Goal: Download file/media

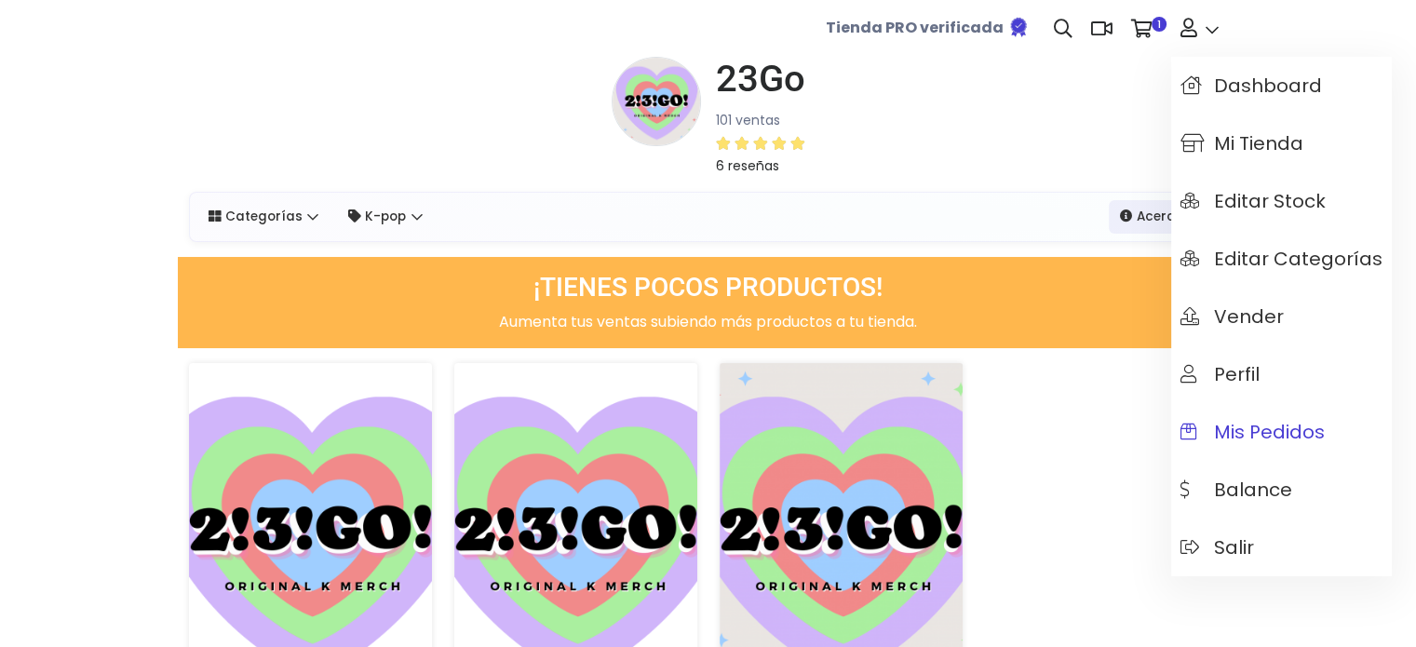
click at [1256, 434] on span "Mis pedidos" at bounding box center [1252, 432] width 144 height 20
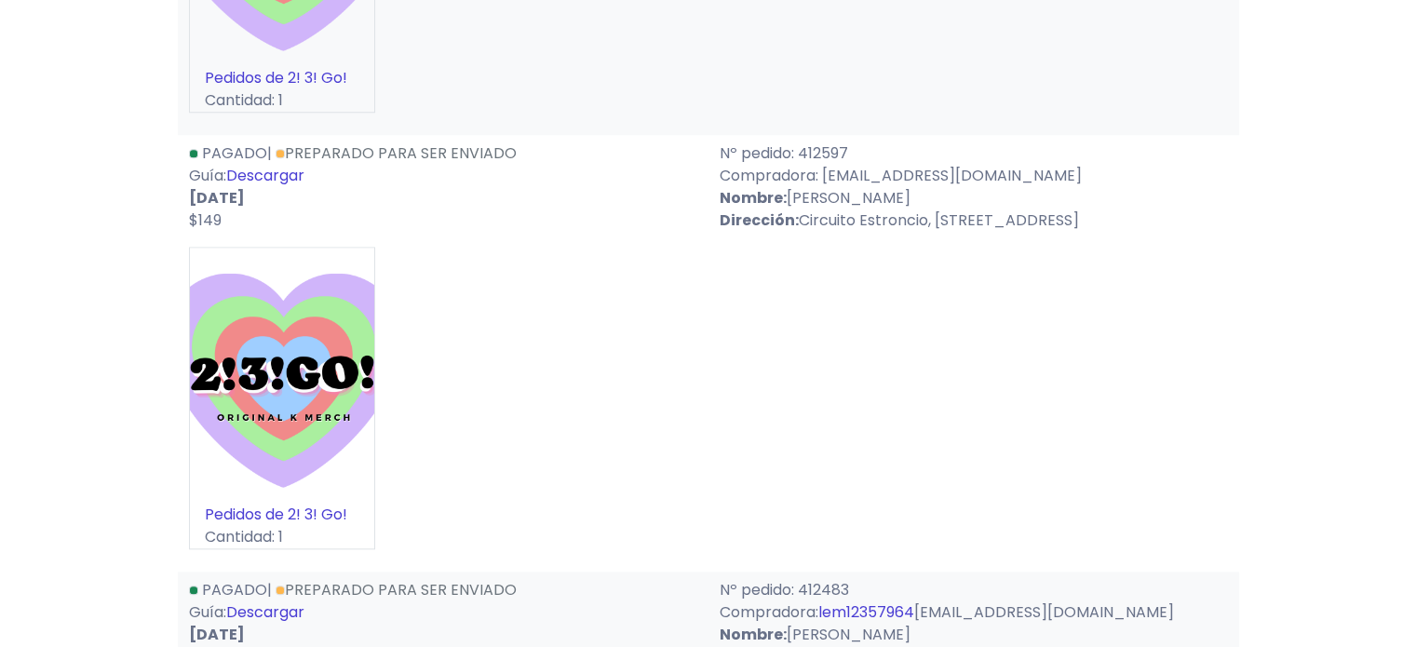
scroll to position [1862, 0]
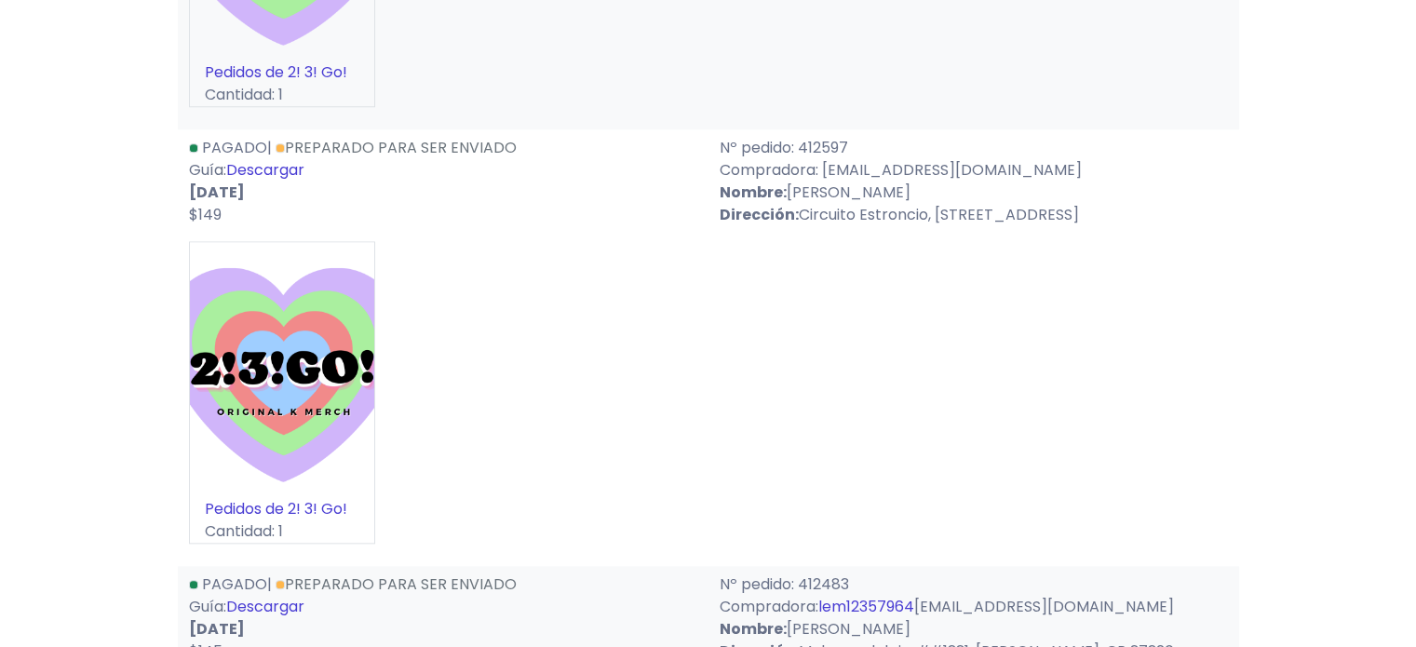
click at [296, 166] on link "Descargar" at bounding box center [265, 169] width 78 height 21
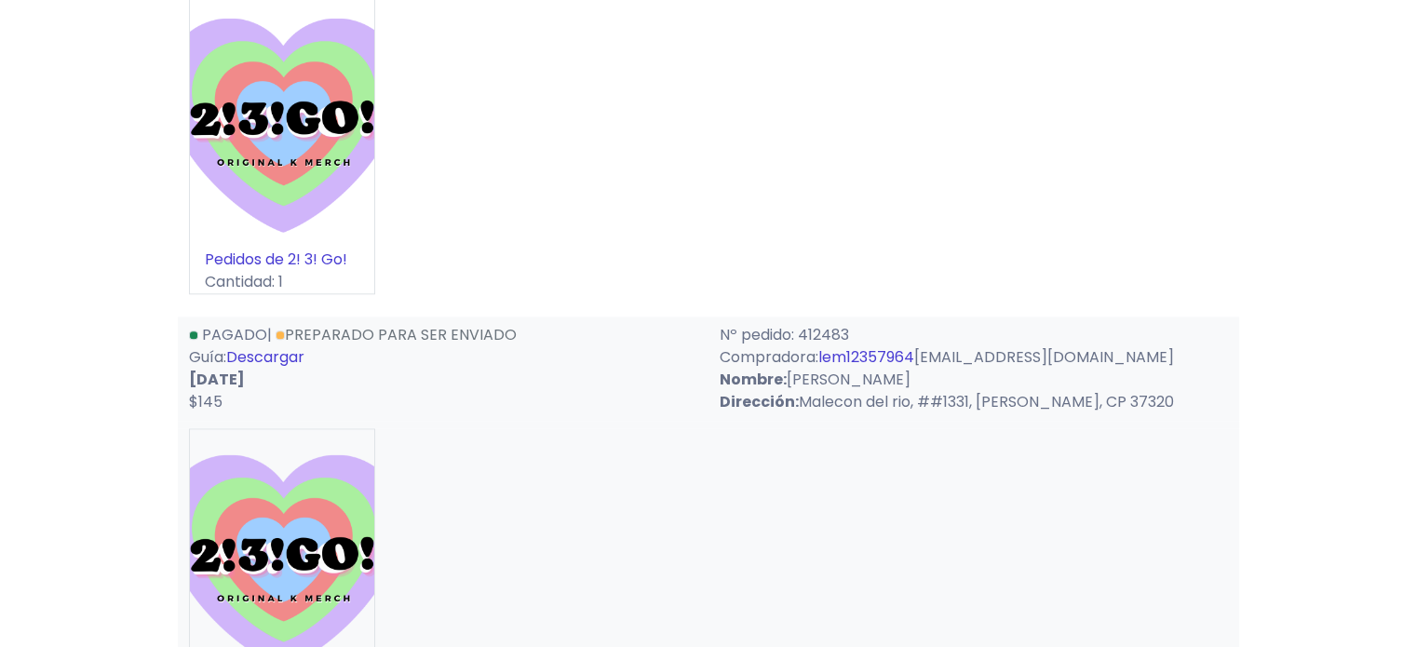
scroll to position [2141, 0]
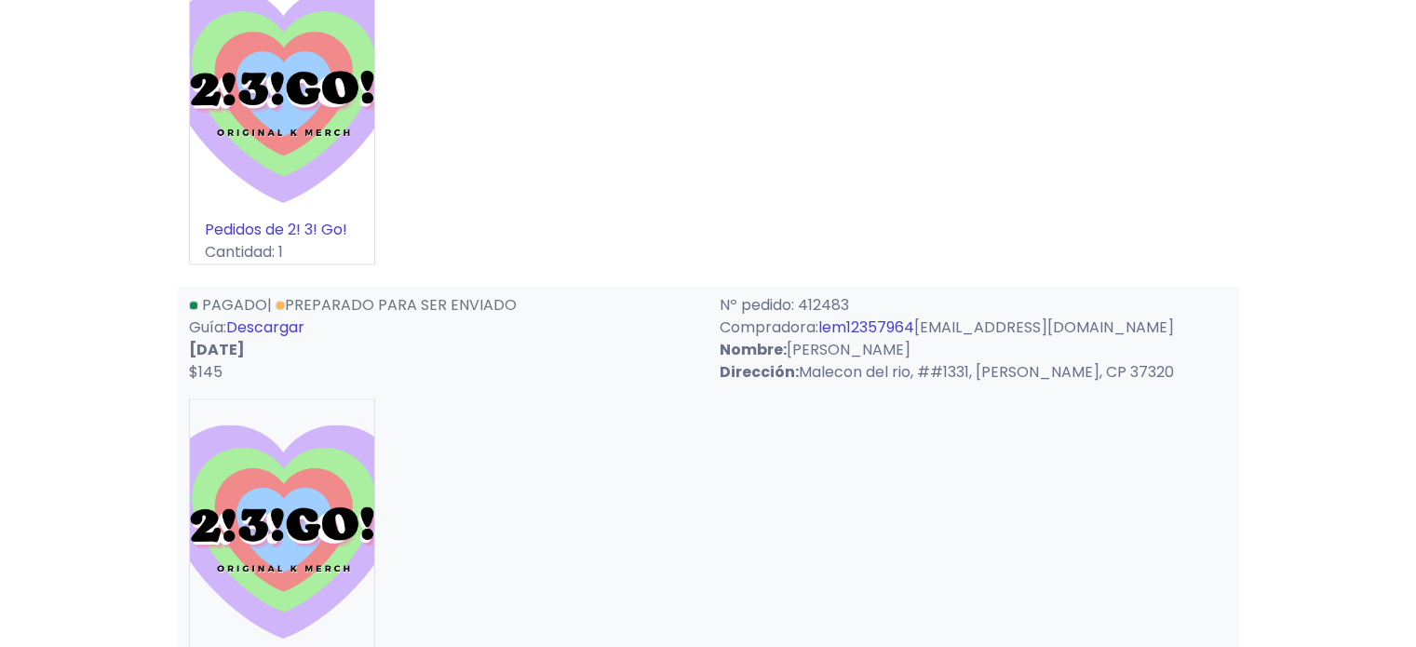
click at [285, 327] on link "Descargar" at bounding box center [265, 327] width 78 height 21
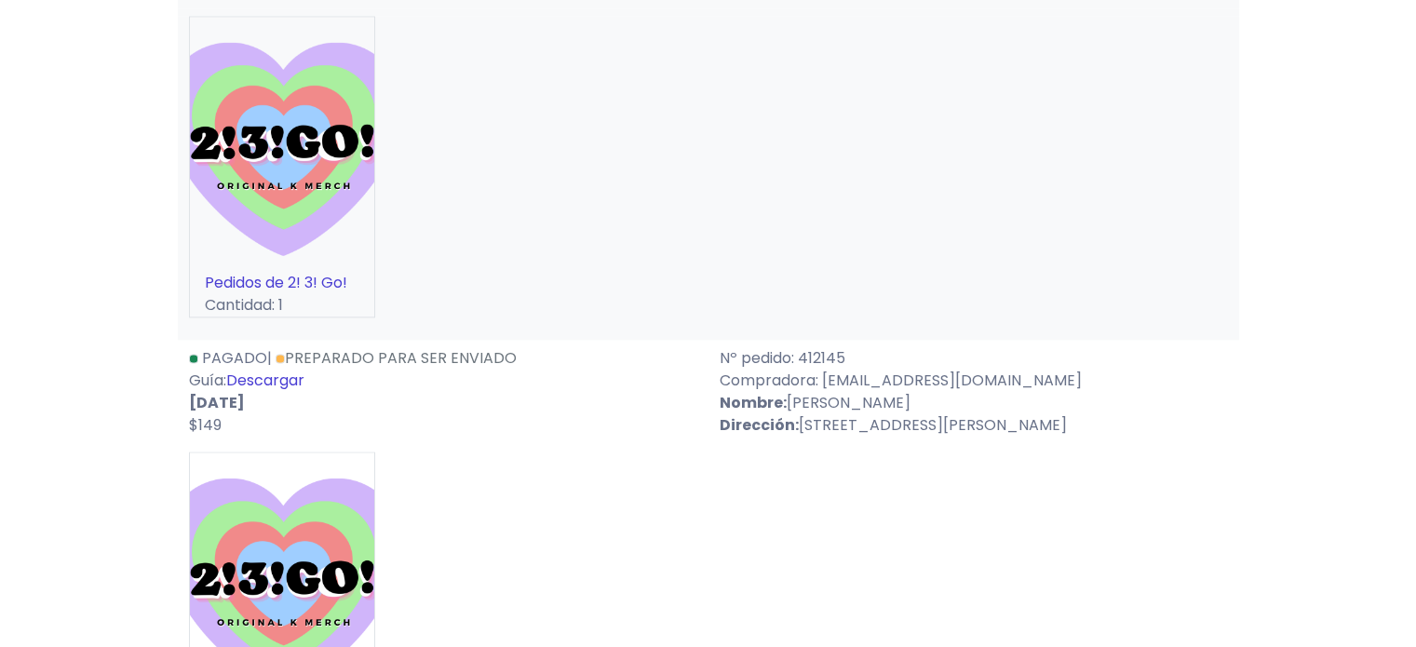
scroll to position [2607, 0]
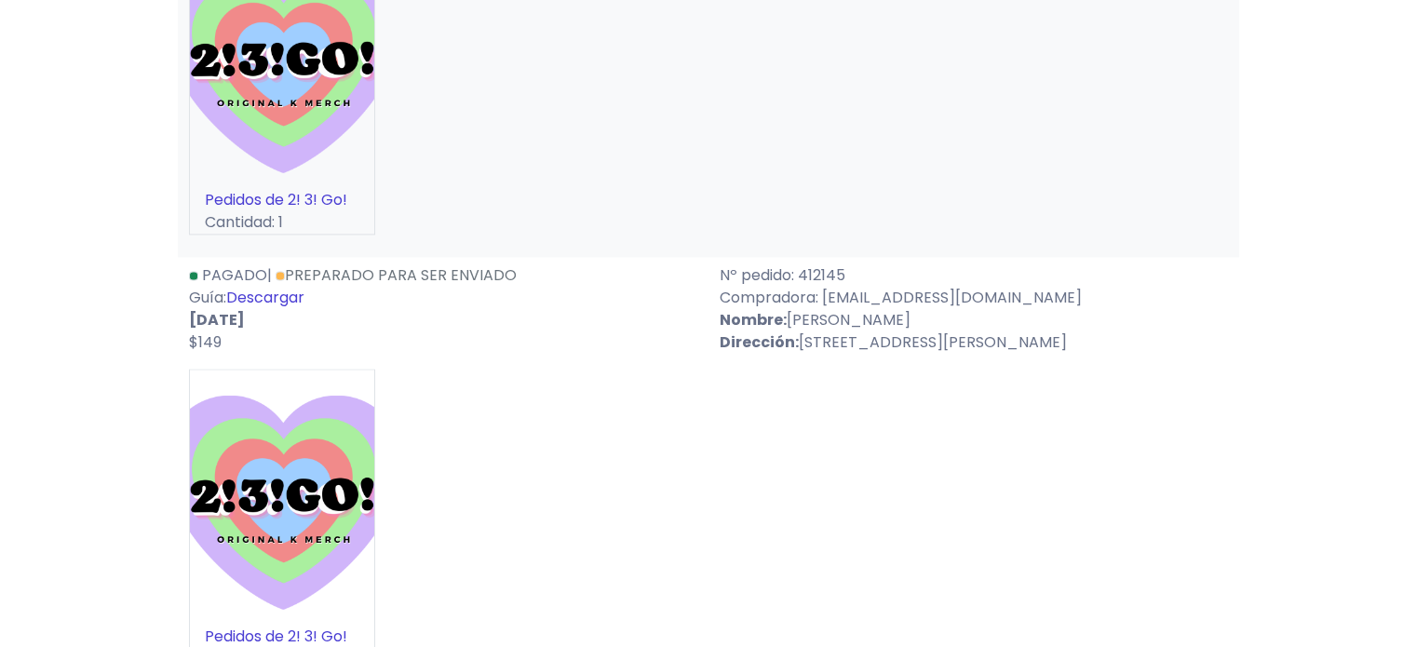
click at [276, 301] on link "Descargar" at bounding box center [265, 297] width 78 height 21
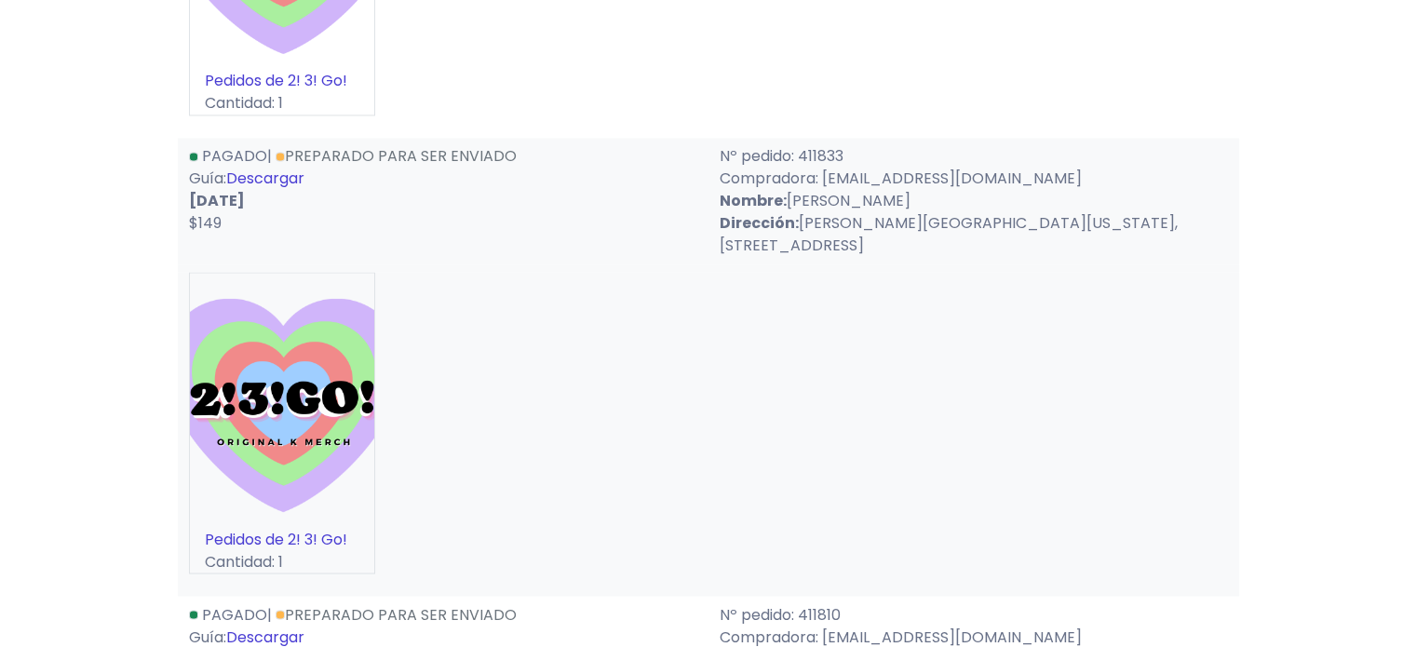
scroll to position [3165, 0]
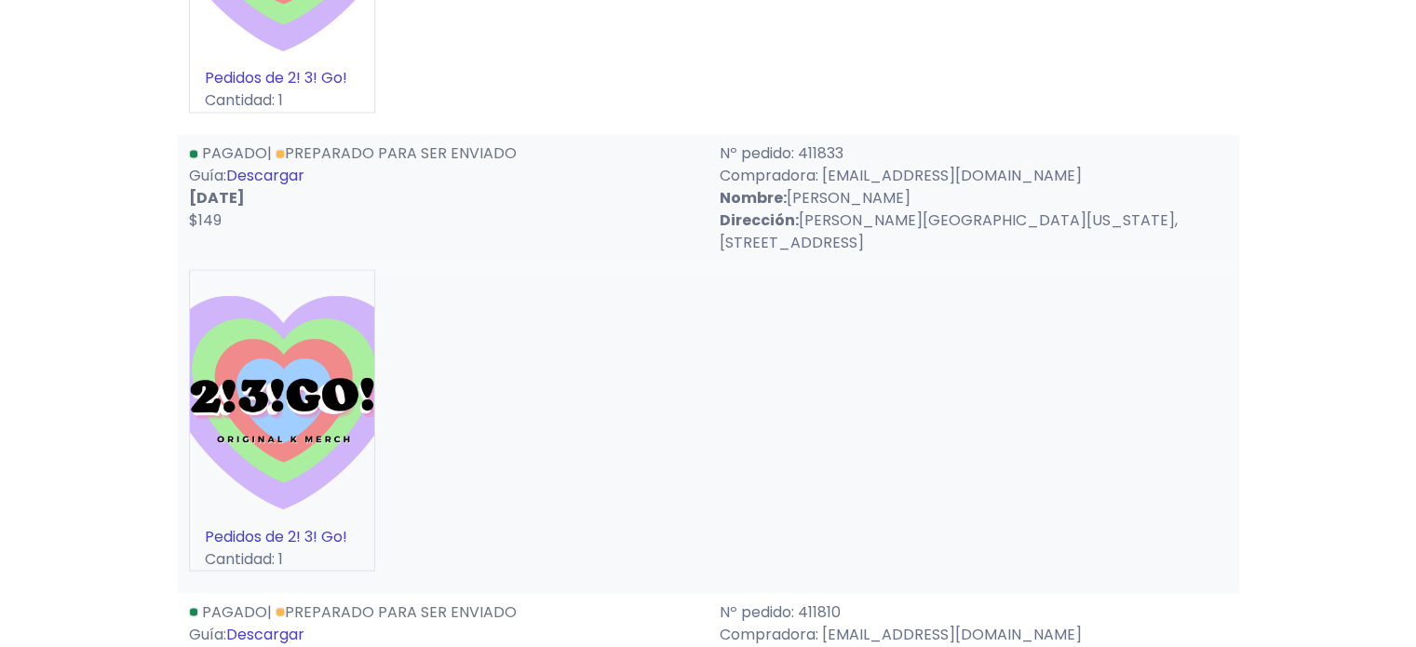
click at [271, 177] on link "Descargar" at bounding box center [265, 175] width 78 height 21
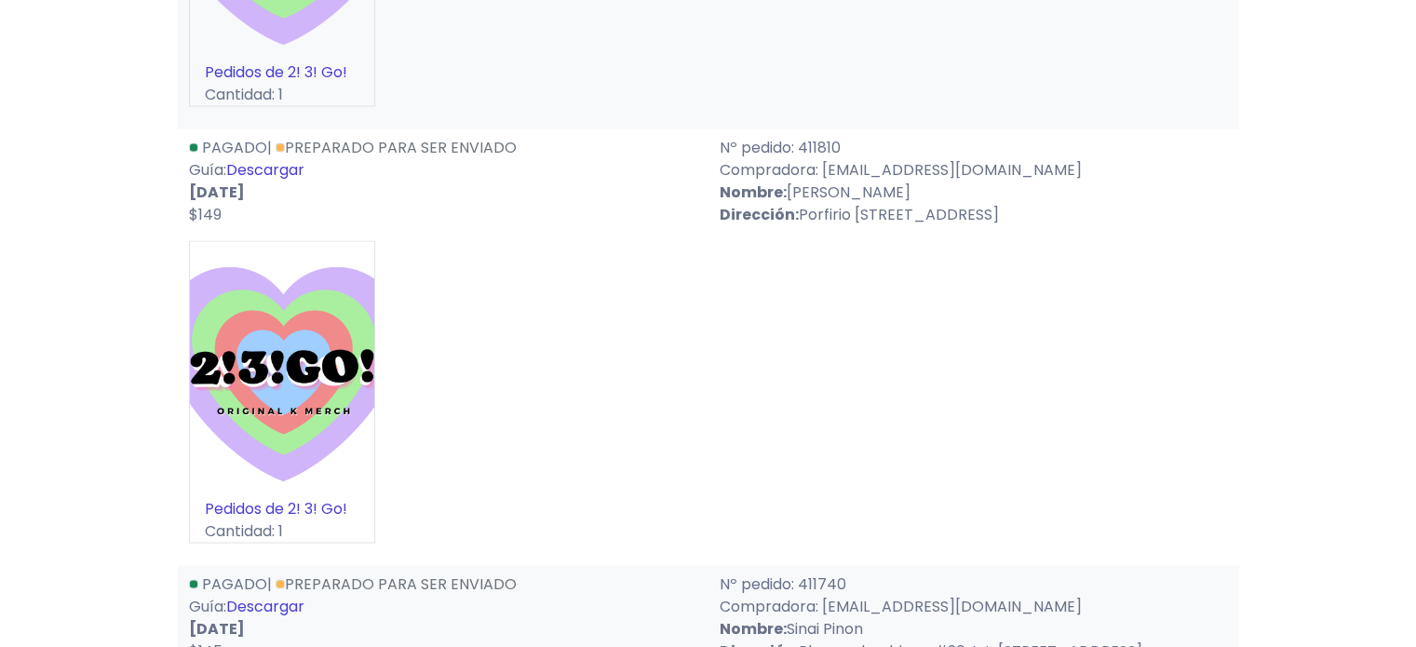
scroll to position [3631, 0]
click at [276, 157] on link "Descargar" at bounding box center [265, 167] width 78 height 21
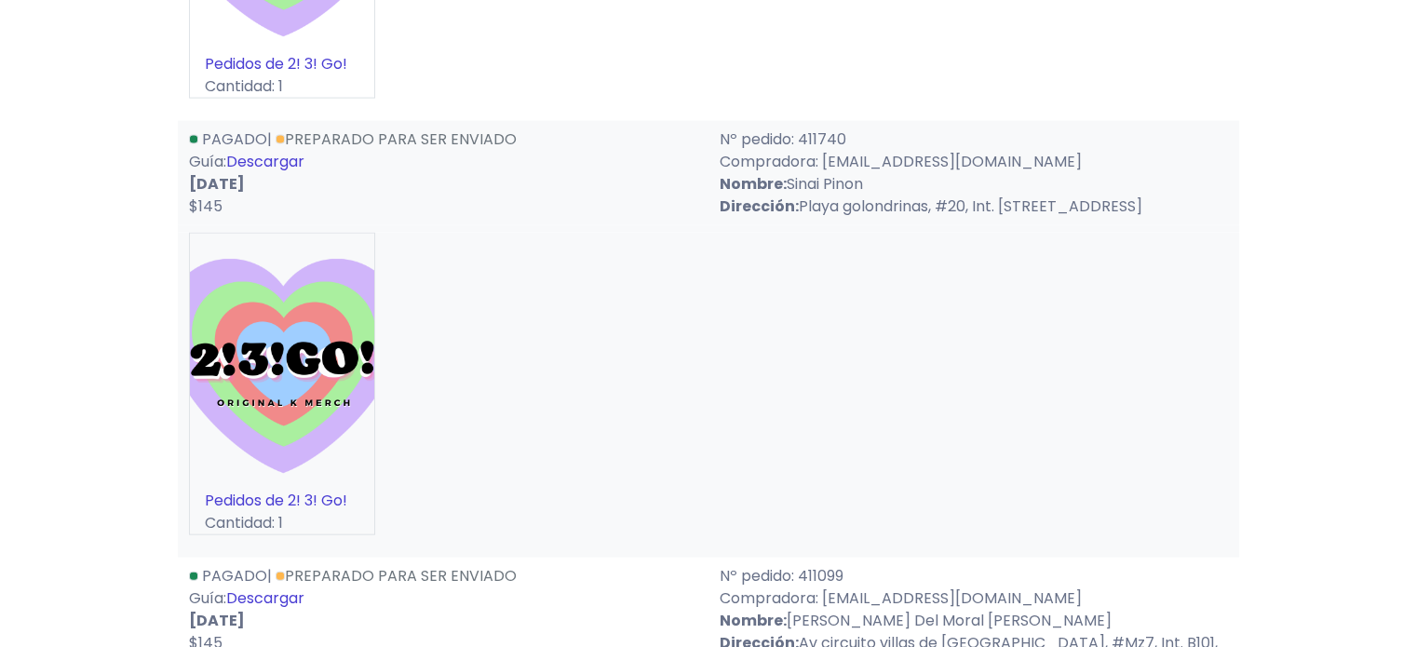
scroll to position [4096, 0]
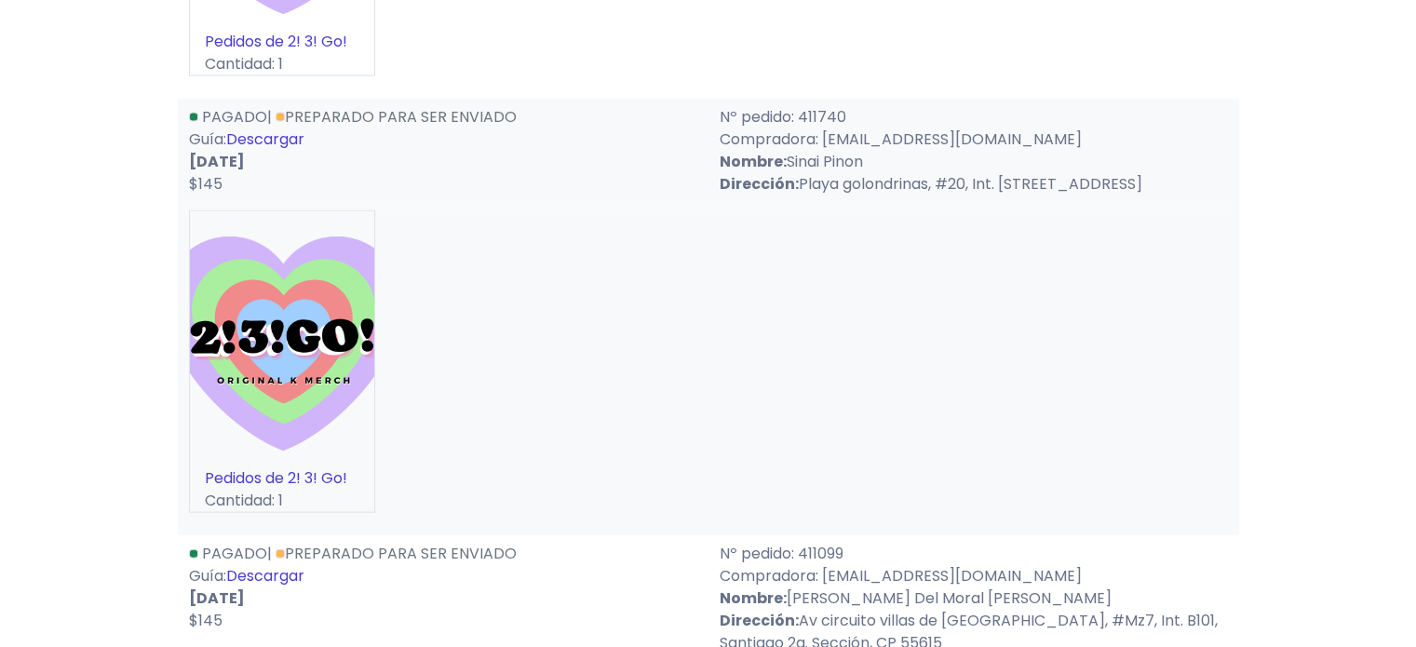
click at [276, 128] on link "Descargar" at bounding box center [265, 138] width 78 height 21
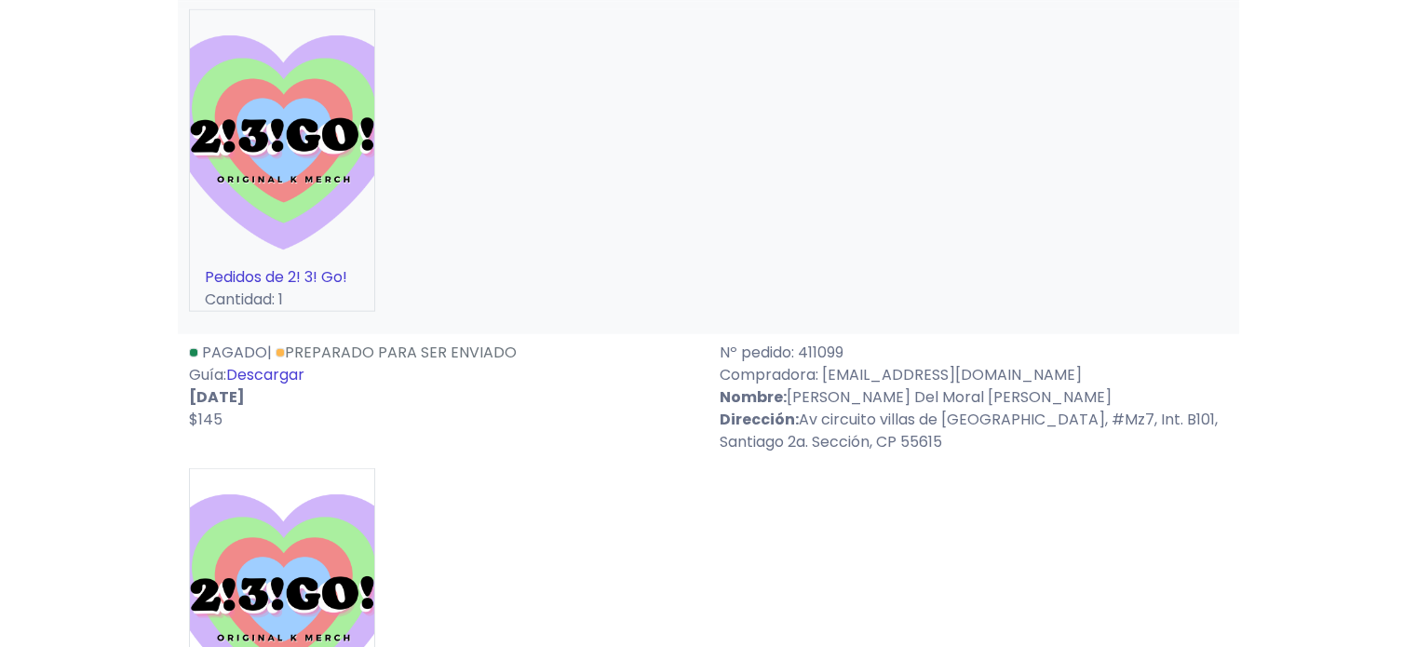
scroll to position [4375, 0]
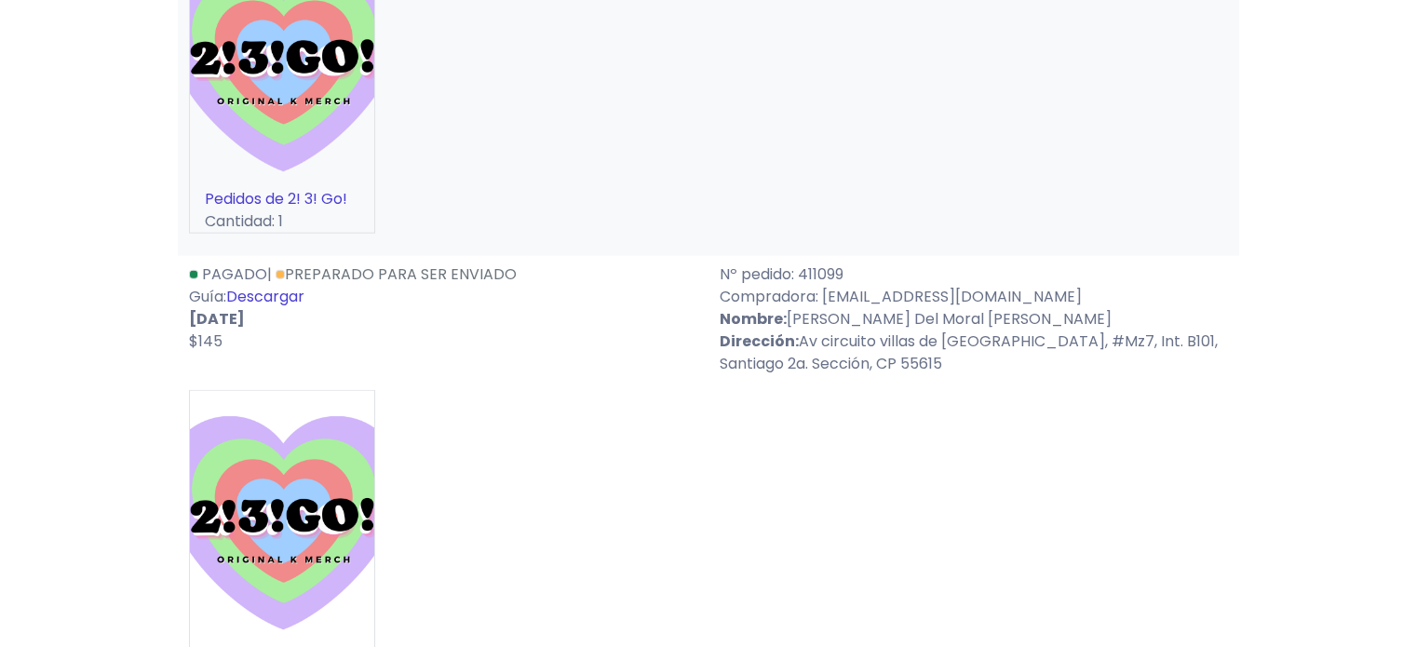
click at [276, 301] on link "Descargar" at bounding box center [265, 296] width 78 height 21
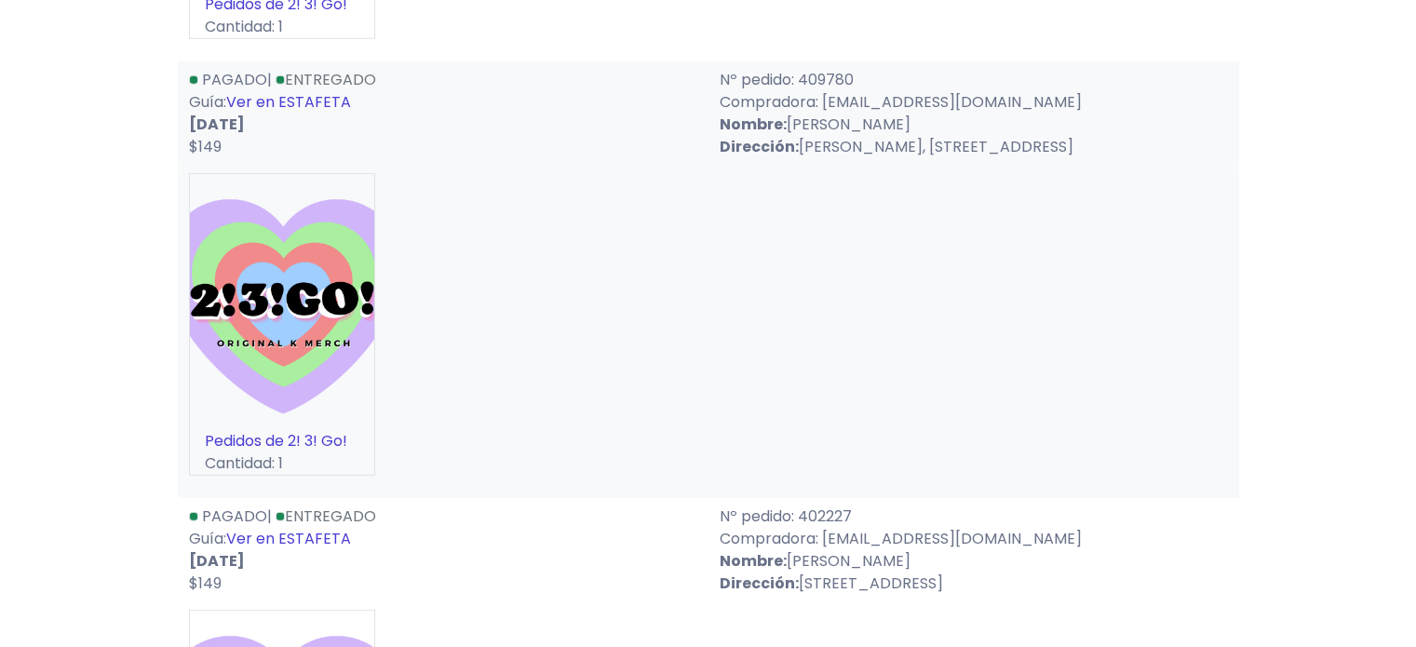
scroll to position [5027, 0]
